Goal: Transaction & Acquisition: Purchase product/service

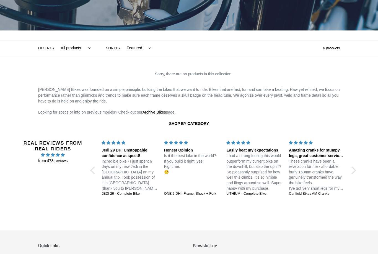
scroll to position [94, 0]
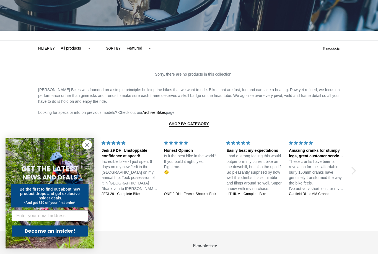
click at [86, 147] on icon "Close dialog" at bounding box center [87, 145] width 4 height 4
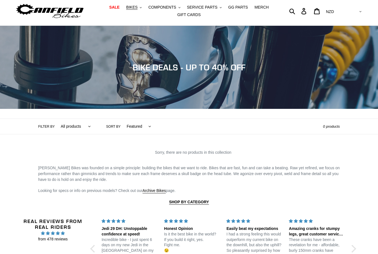
scroll to position [0, 0]
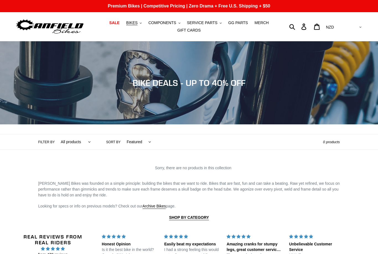
click at [133, 22] on span "BIKES" at bounding box center [131, 22] width 11 height 5
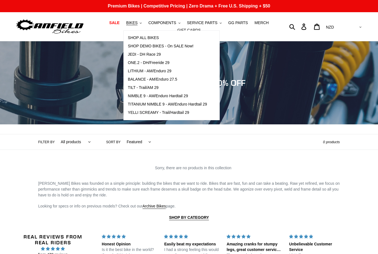
click at [135, 112] on span "YELLI SCREAMY - Trail/Hardtail 29" at bounding box center [158, 112] width 61 height 5
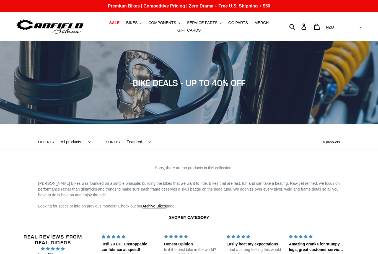
click at [135, 20] on span "BIKES" at bounding box center [131, 22] width 11 height 5
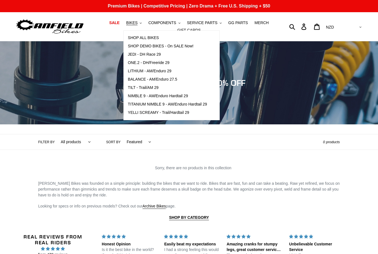
click at [135, 46] on span "SHOP DEMO BIKES - On SALE Now!" at bounding box center [161, 46] width 66 height 5
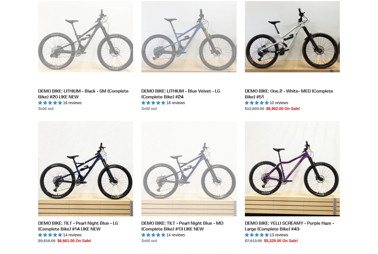
scroll to position [279, 0]
